Goal: Use online tool/utility: Utilize a website feature to perform a specific function

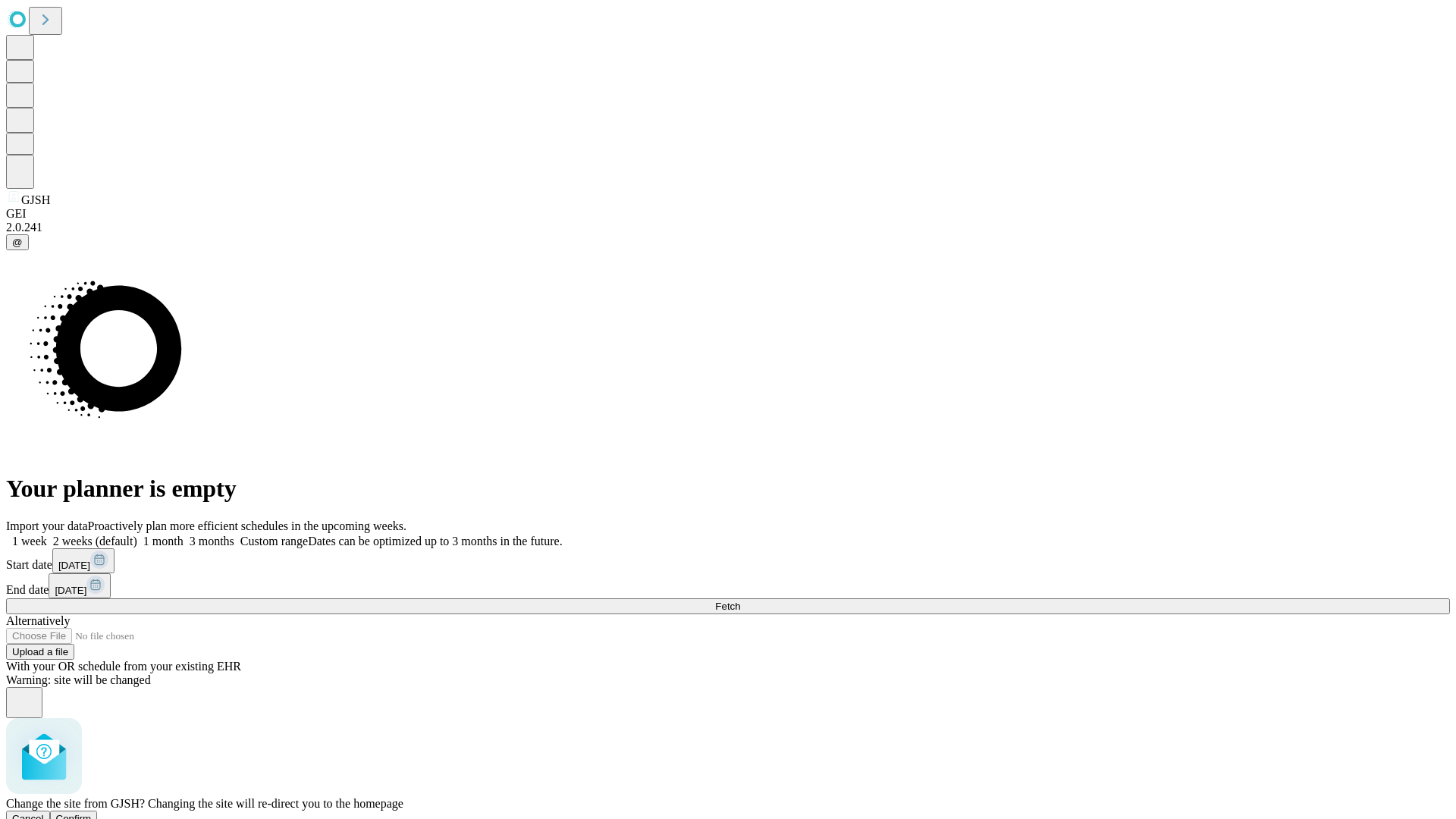
click at [92, 813] on span "Confirm" at bounding box center [74, 819] width 36 height 12
click at [47, 534] on label "1 week" at bounding box center [26, 540] width 41 height 13
click at [740, 600] on span "Fetch" at bounding box center [728, 606] width 25 height 12
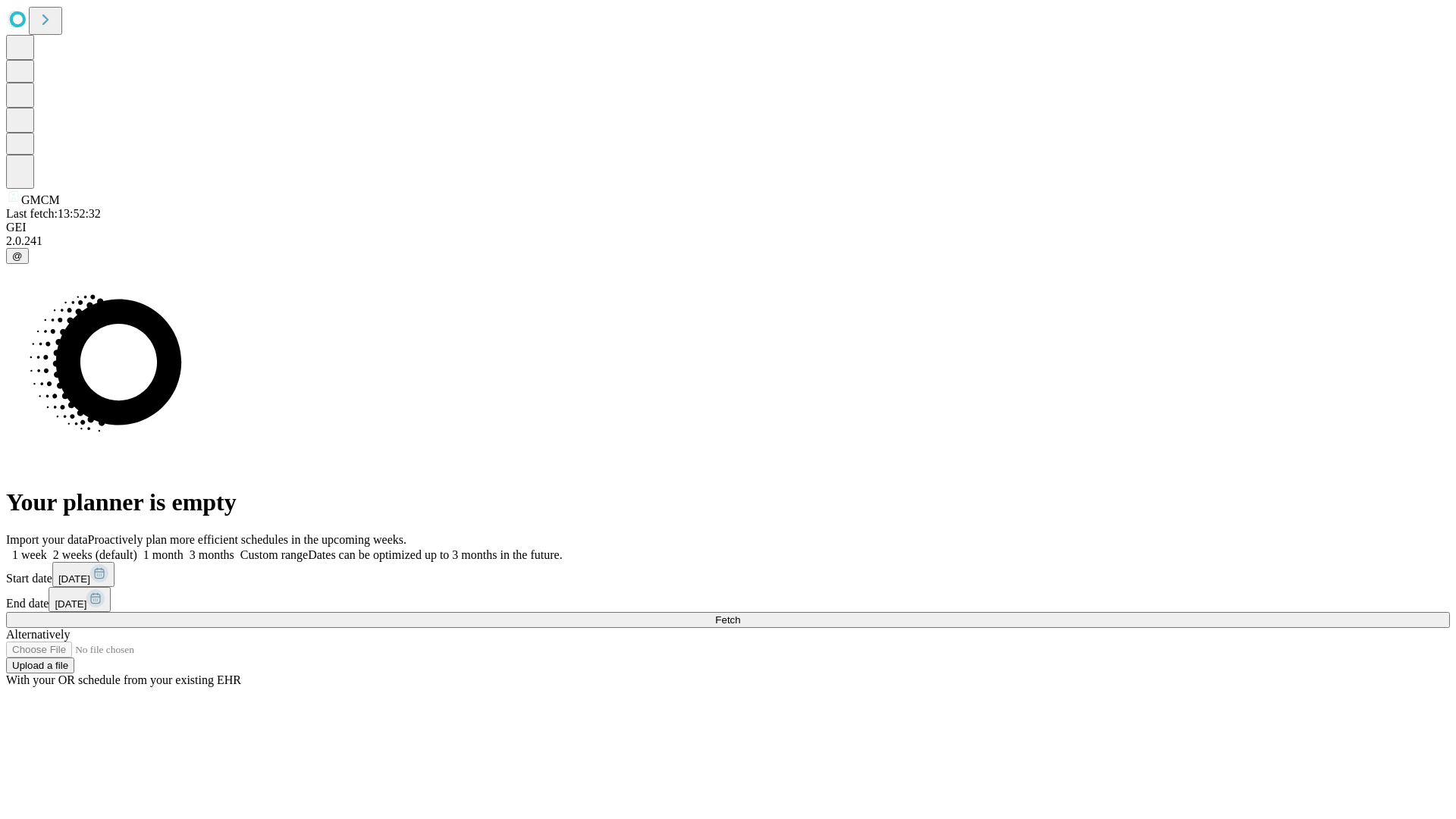
click at [47, 549] on label "1 week" at bounding box center [26, 554] width 41 height 13
click at [740, 615] on span "Fetch" at bounding box center [728, 621] width 25 height 12
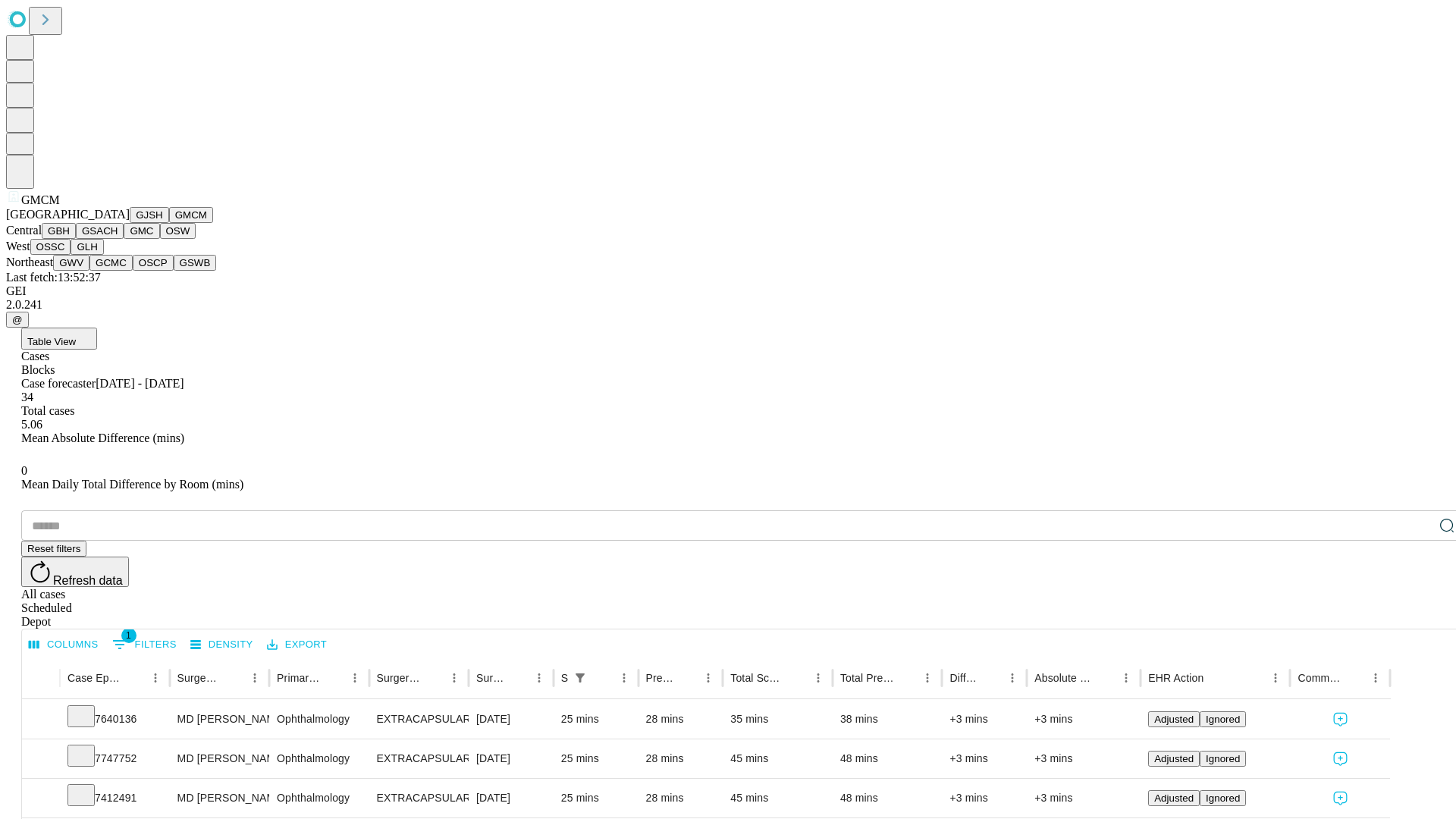
click at [76, 239] on button "GBH" at bounding box center [59, 230] width 34 height 16
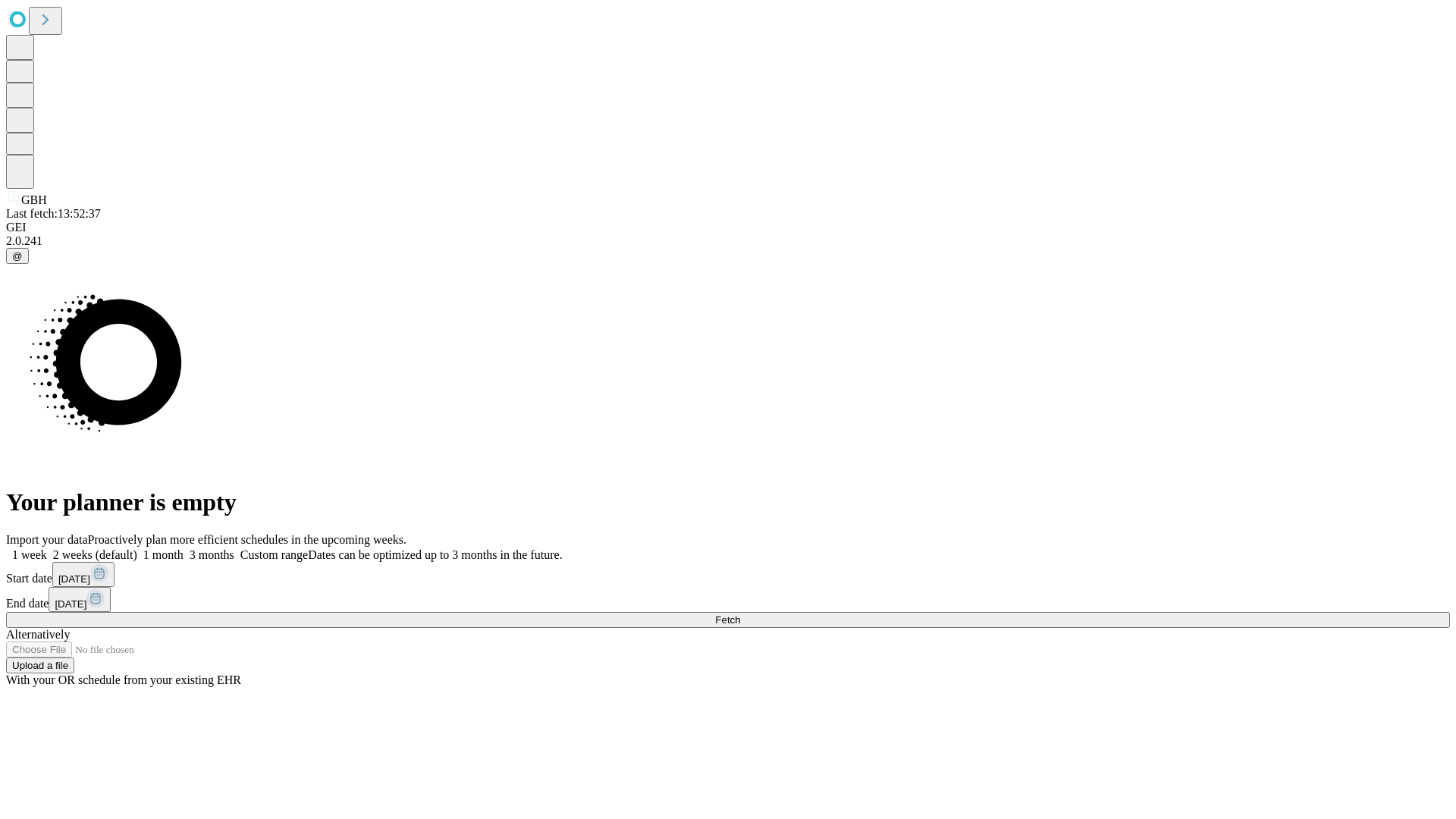
click at [47, 549] on label "1 week" at bounding box center [26, 554] width 41 height 13
click at [740, 615] on span "Fetch" at bounding box center [728, 621] width 25 height 12
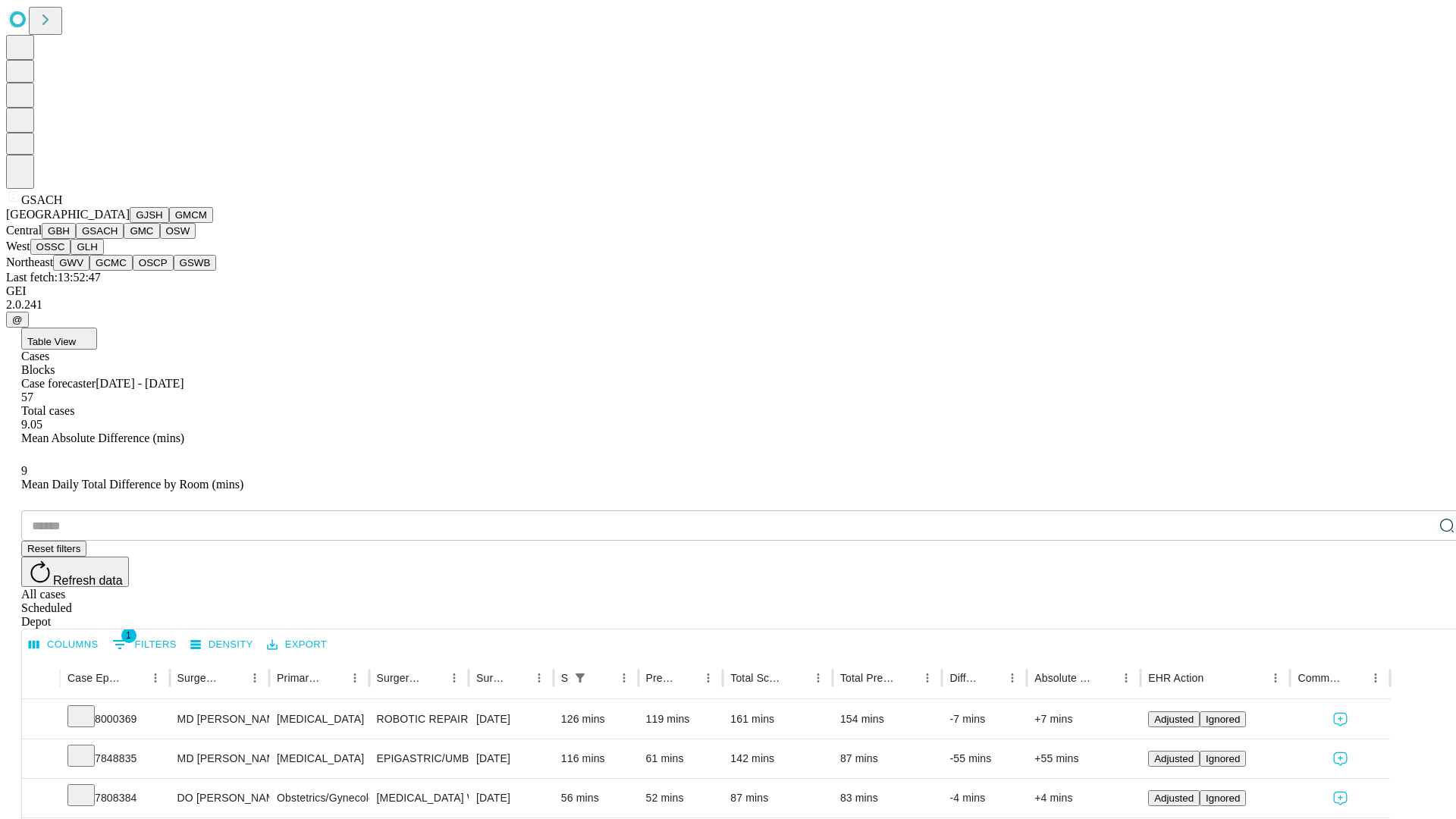
click at [124, 239] on button "GMC" at bounding box center [141, 230] width 36 height 16
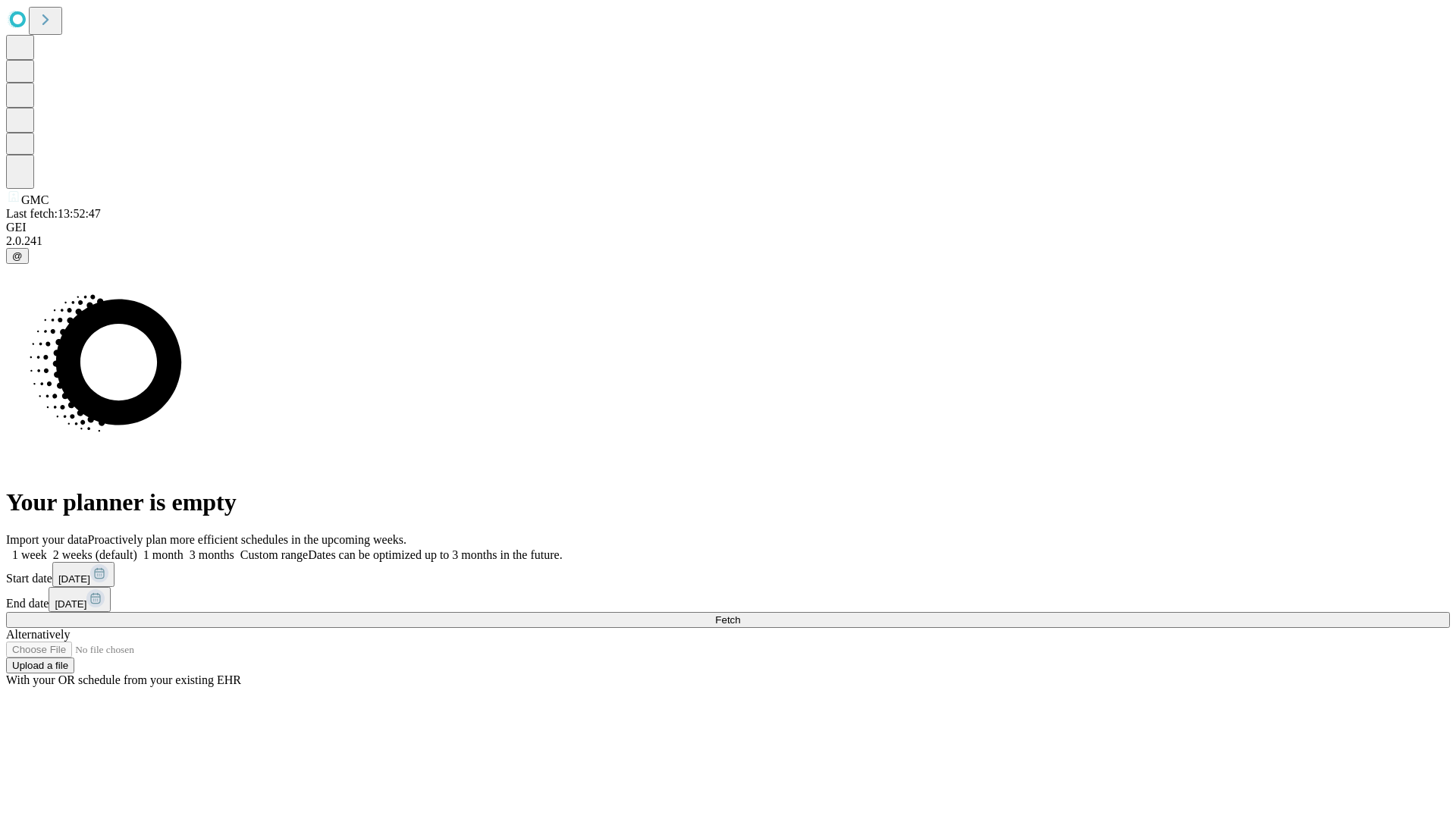
click at [47, 549] on label "1 week" at bounding box center [26, 554] width 41 height 13
click at [740, 615] on span "Fetch" at bounding box center [728, 621] width 25 height 12
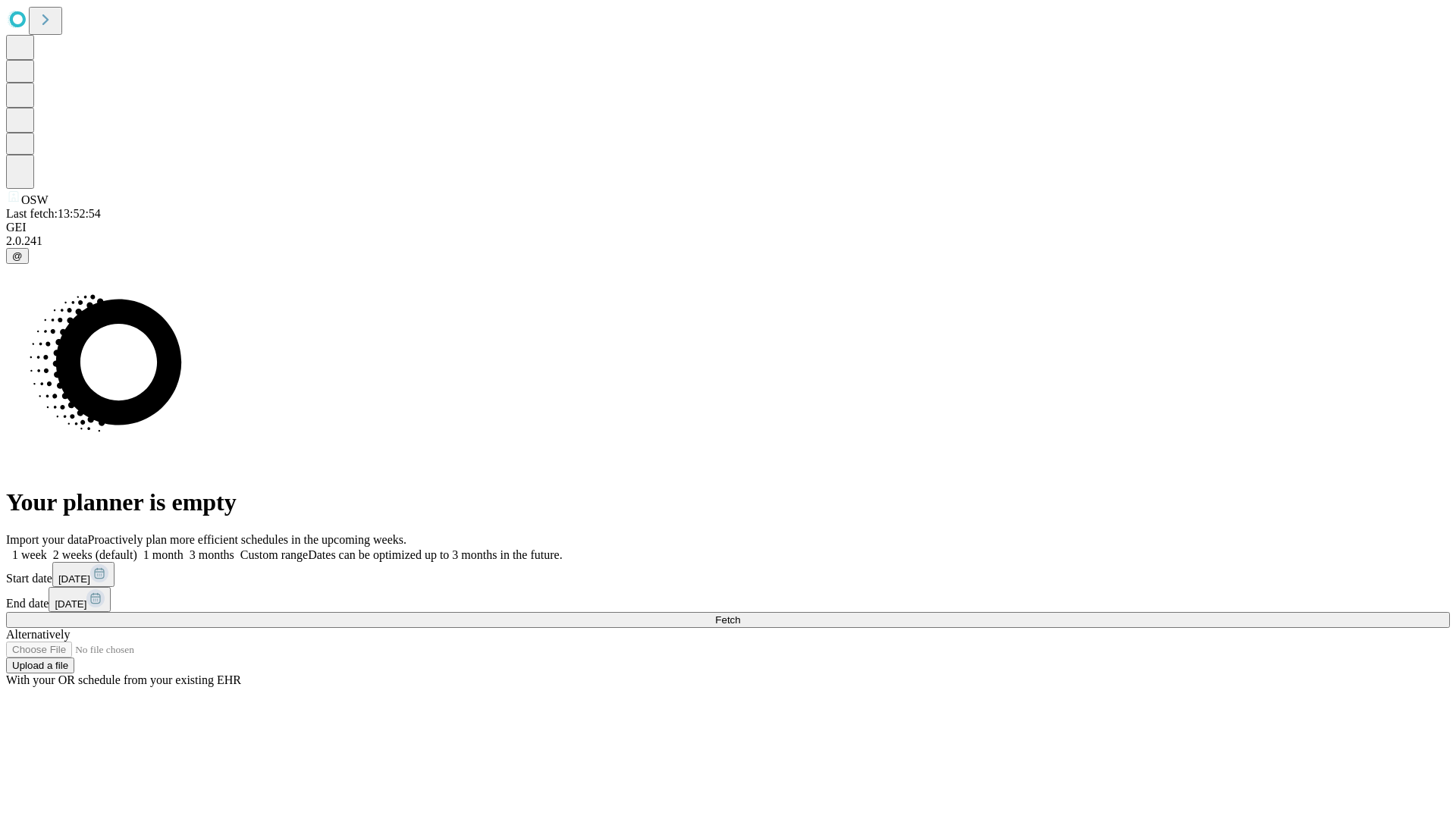
click at [47, 549] on label "1 week" at bounding box center [26, 554] width 41 height 13
click at [740, 615] on span "Fetch" at bounding box center [728, 621] width 25 height 12
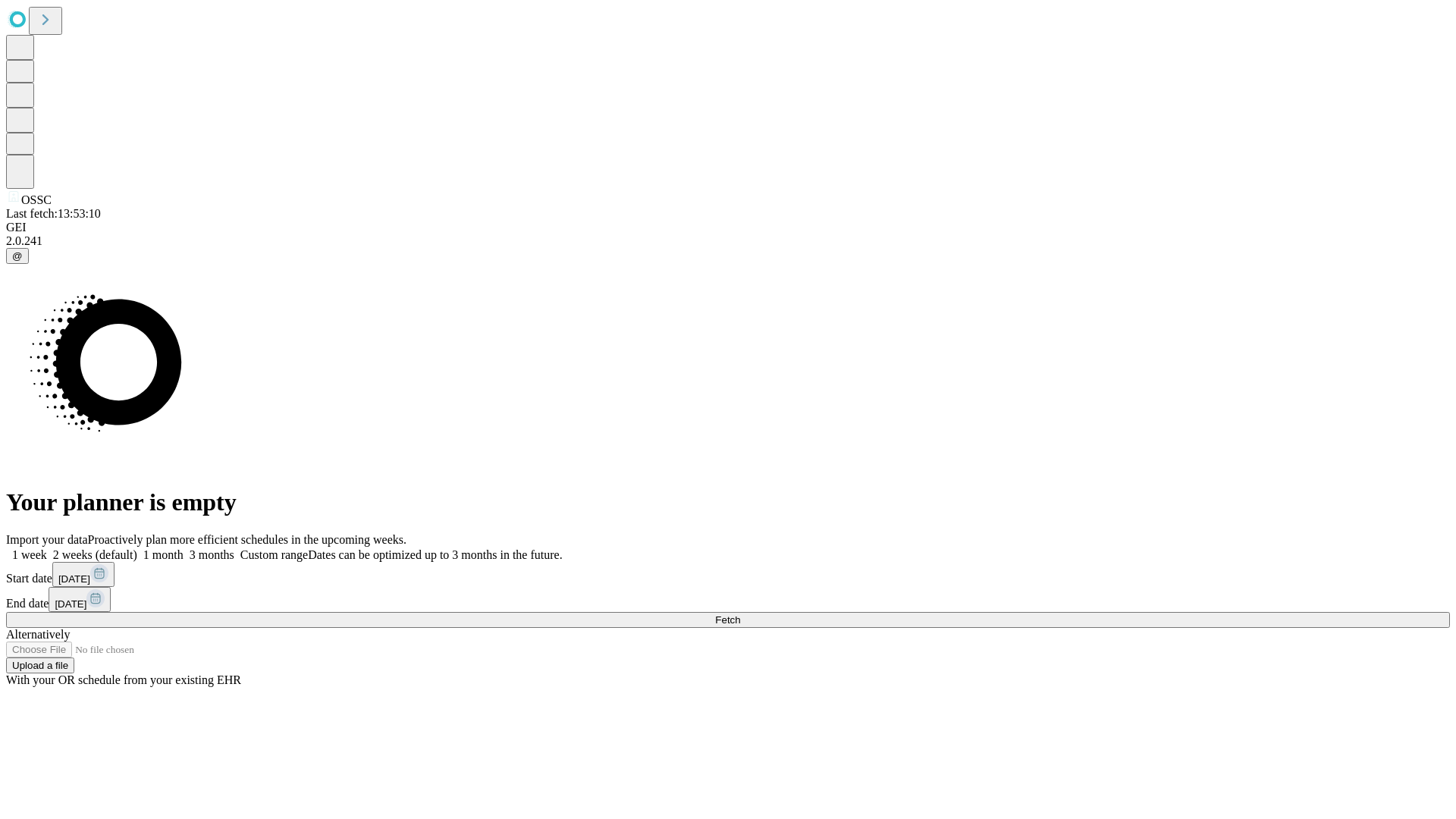
click at [47, 549] on label "1 week" at bounding box center [26, 554] width 41 height 13
click at [740, 615] on span "Fetch" at bounding box center [728, 621] width 25 height 12
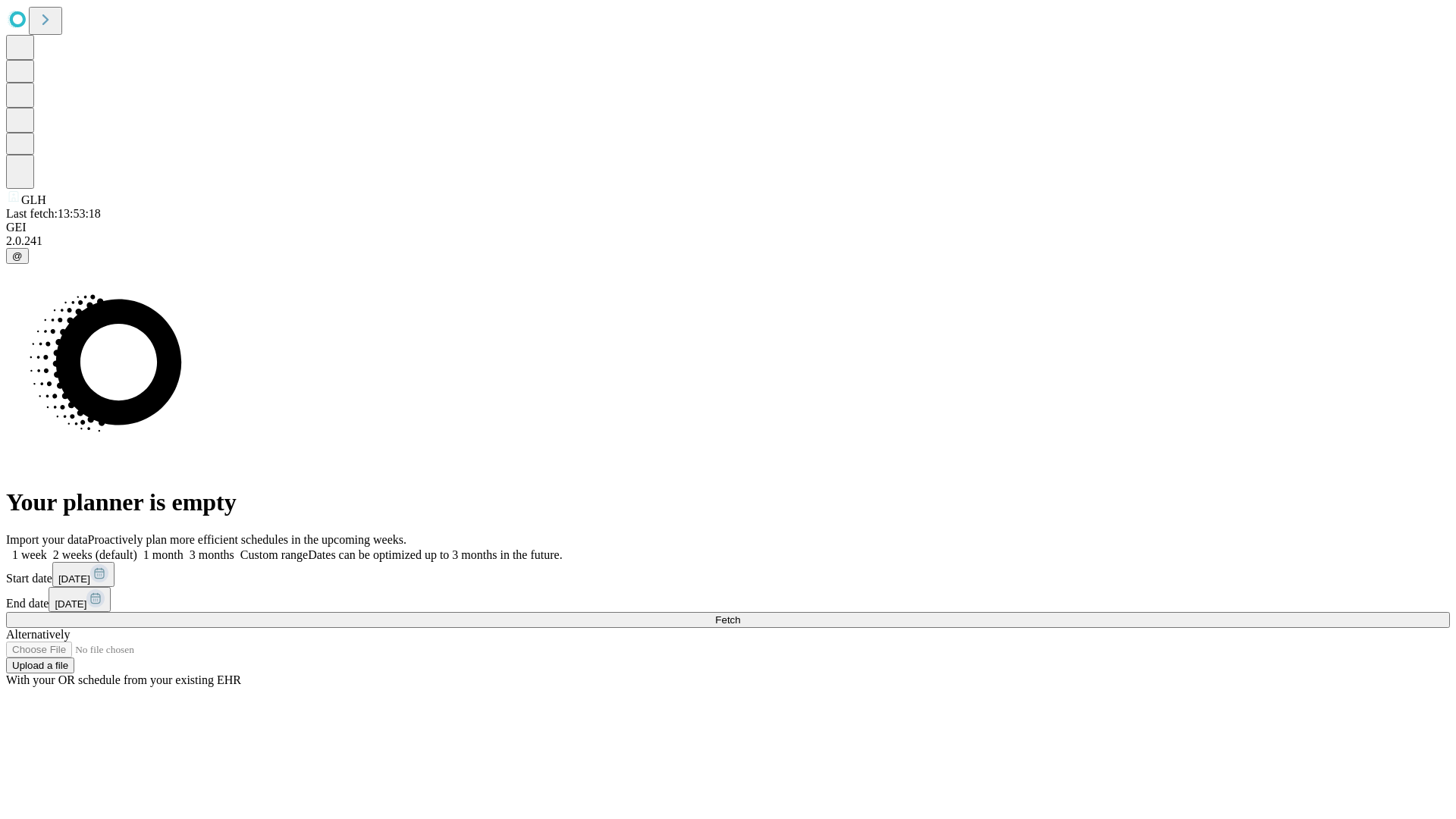
click at [47, 549] on label "1 week" at bounding box center [26, 554] width 41 height 13
click at [740, 615] on span "Fetch" at bounding box center [728, 621] width 25 height 12
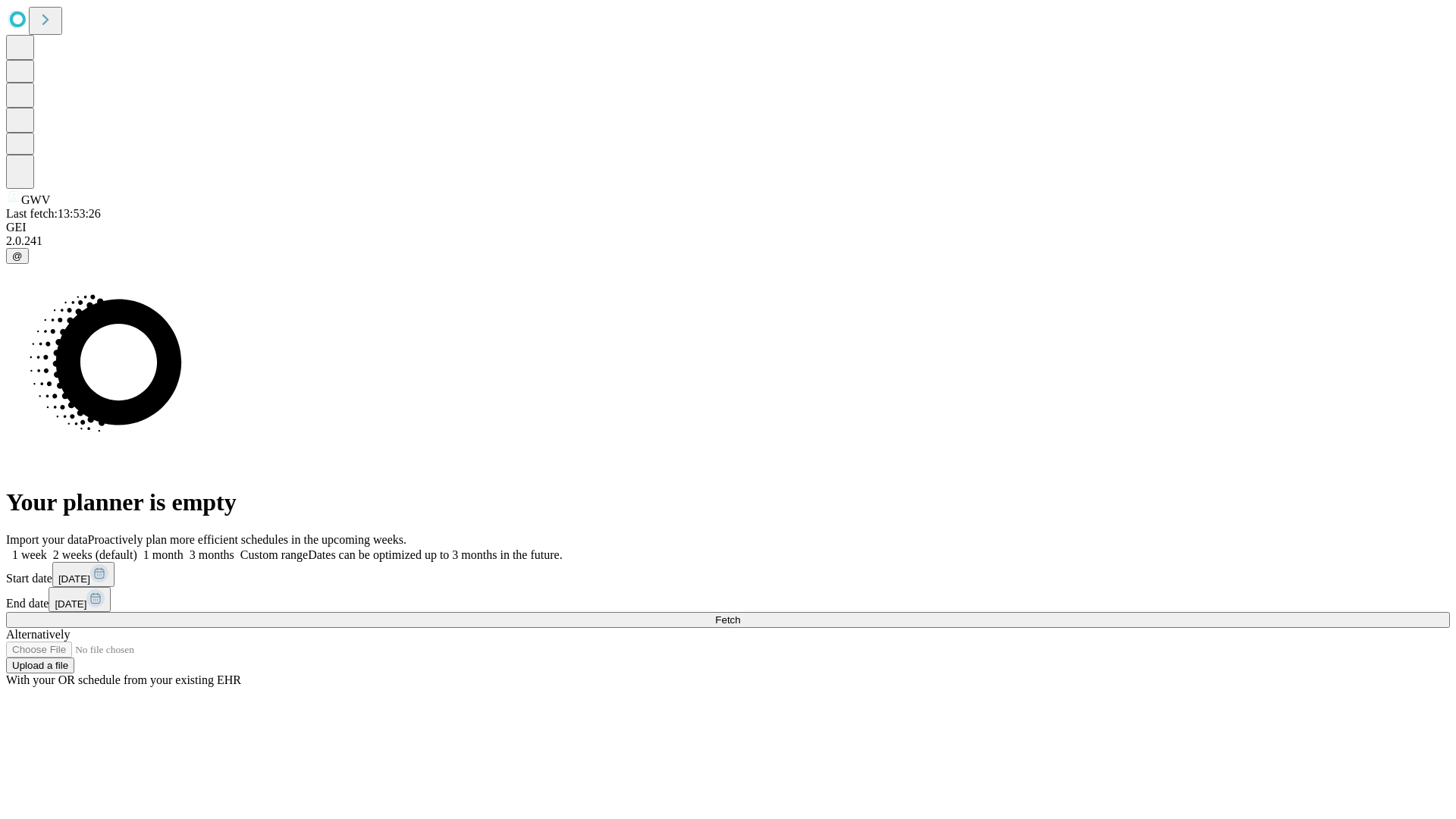
click at [740, 615] on span "Fetch" at bounding box center [728, 621] width 25 height 12
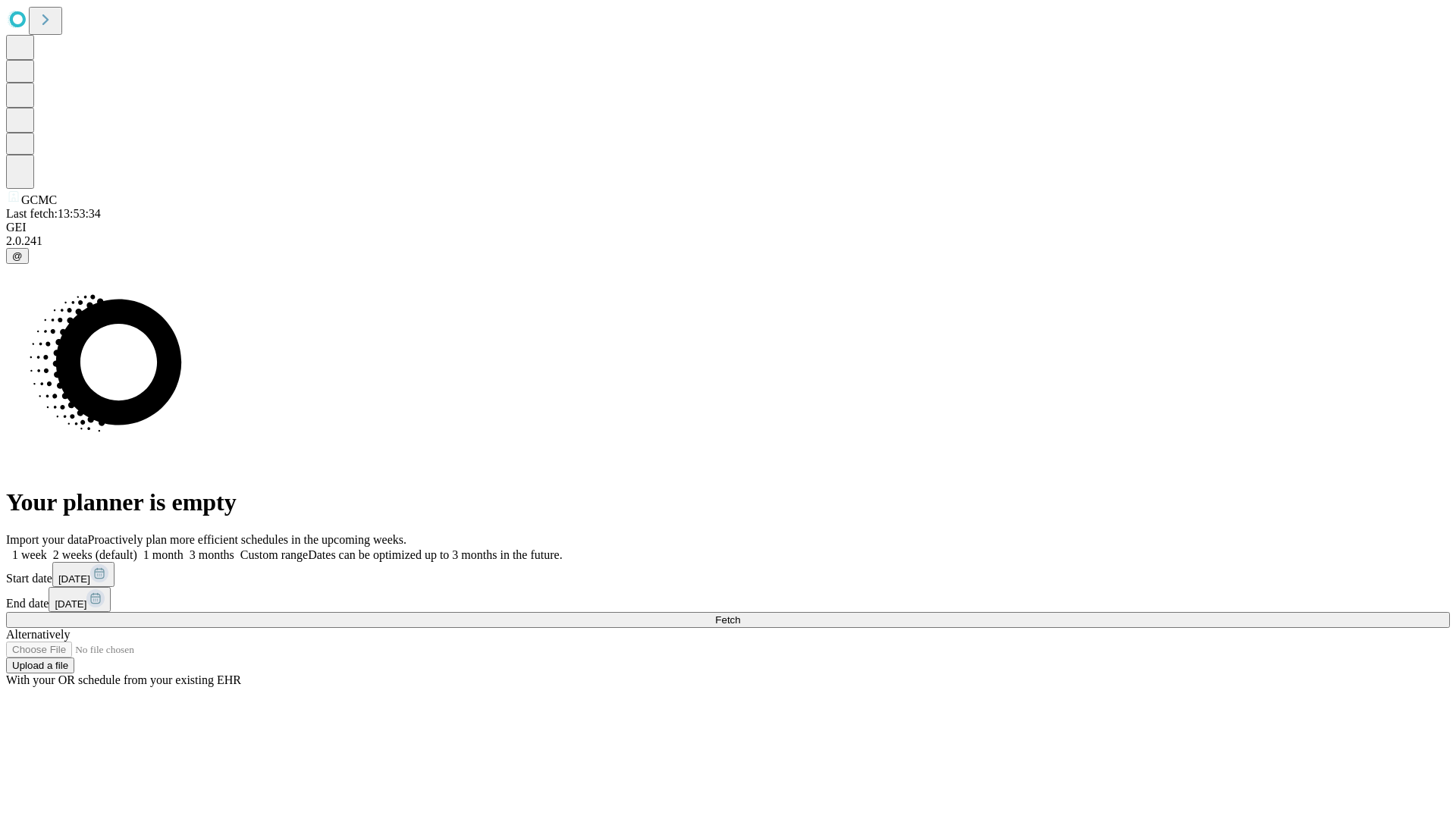
click at [47, 549] on label "1 week" at bounding box center [26, 554] width 41 height 13
click at [740, 615] on span "Fetch" at bounding box center [728, 621] width 25 height 12
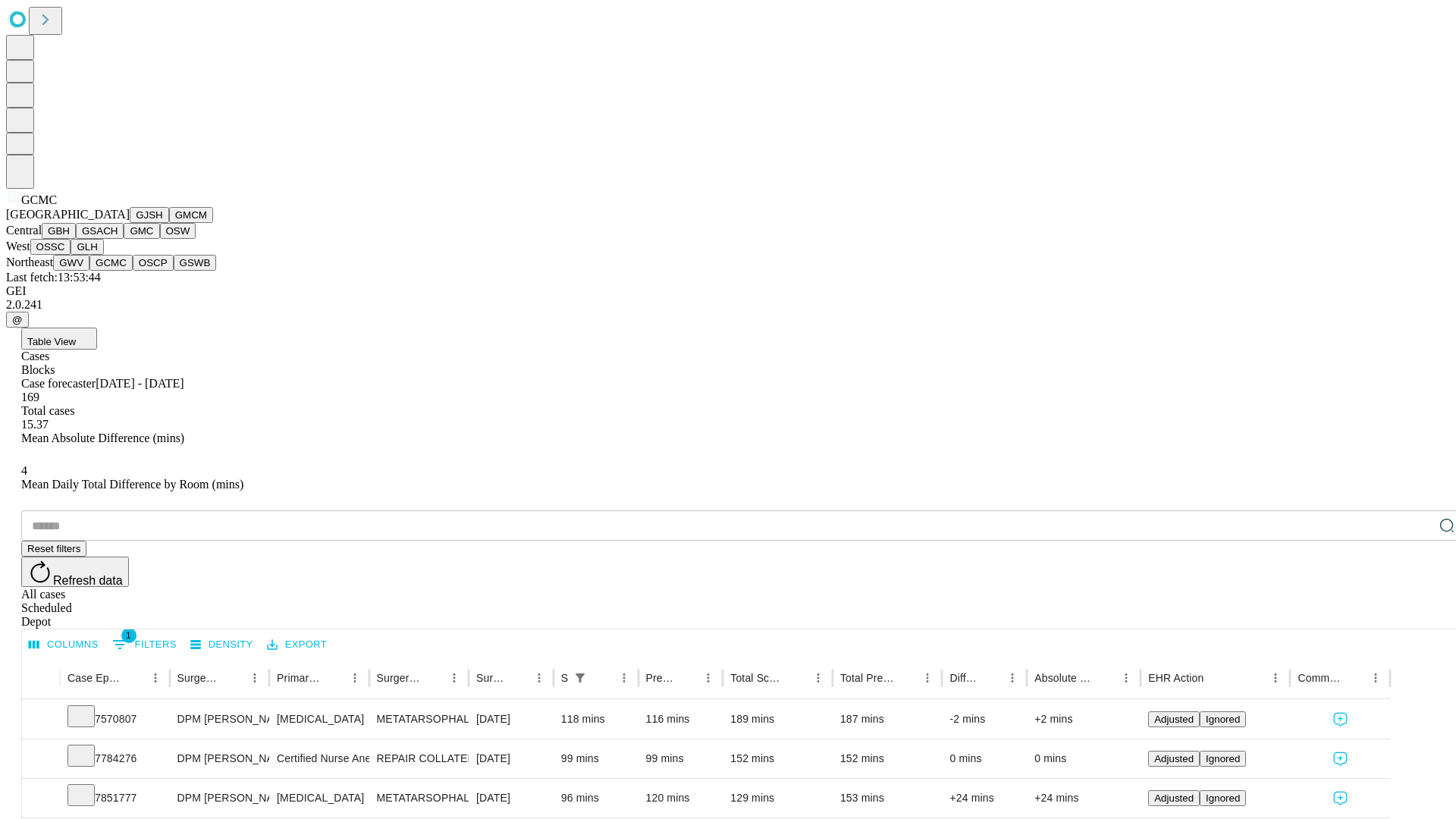
click at [132, 270] on button "OSCP" at bounding box center [152, 262] width 41 height 16
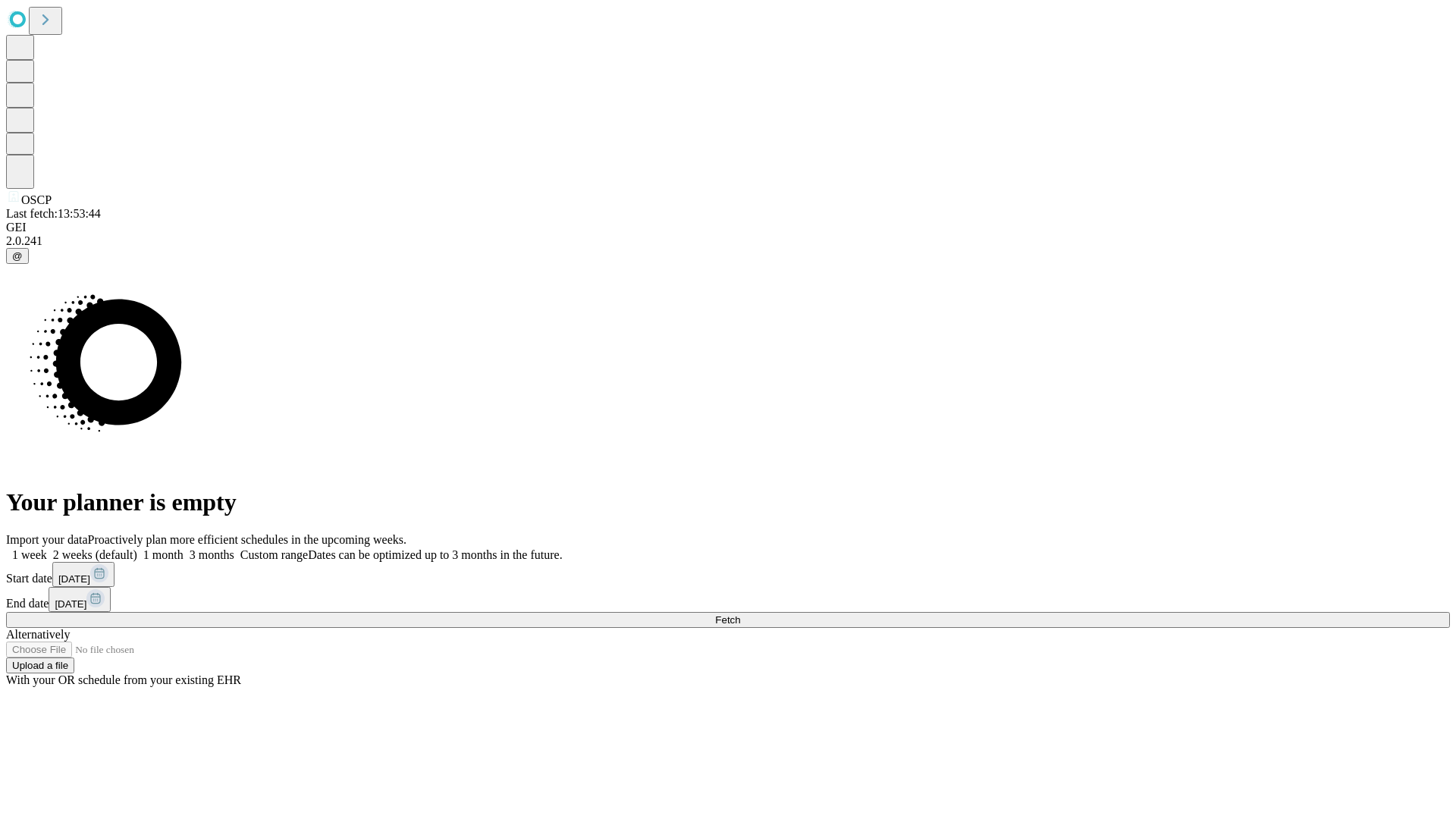
click at [47, 549] on label "1 week" at bounding box center [26, 554] width 41 height 13
click at [740, 615] on span "Fetch" at bounding box center [728, 621] width 25 height 12
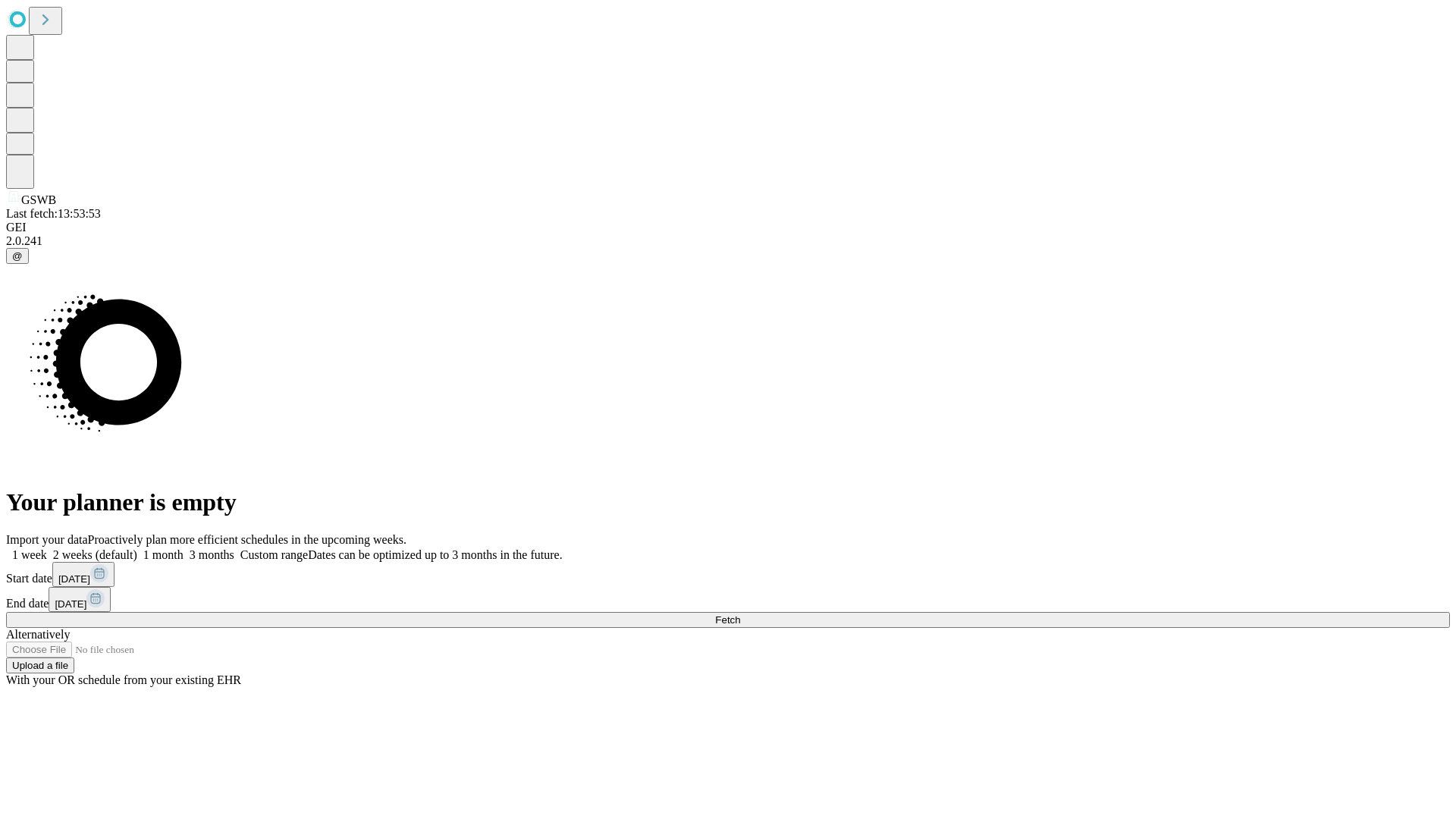
click at [47, 549] on label "1 week" at bounding box center [26, 554] width 41 height 13
click at [740, 615] on span "Fetch" at bounding box center [728, 621] width 25 height 12
